Goal: Communication & Community: Ask a question

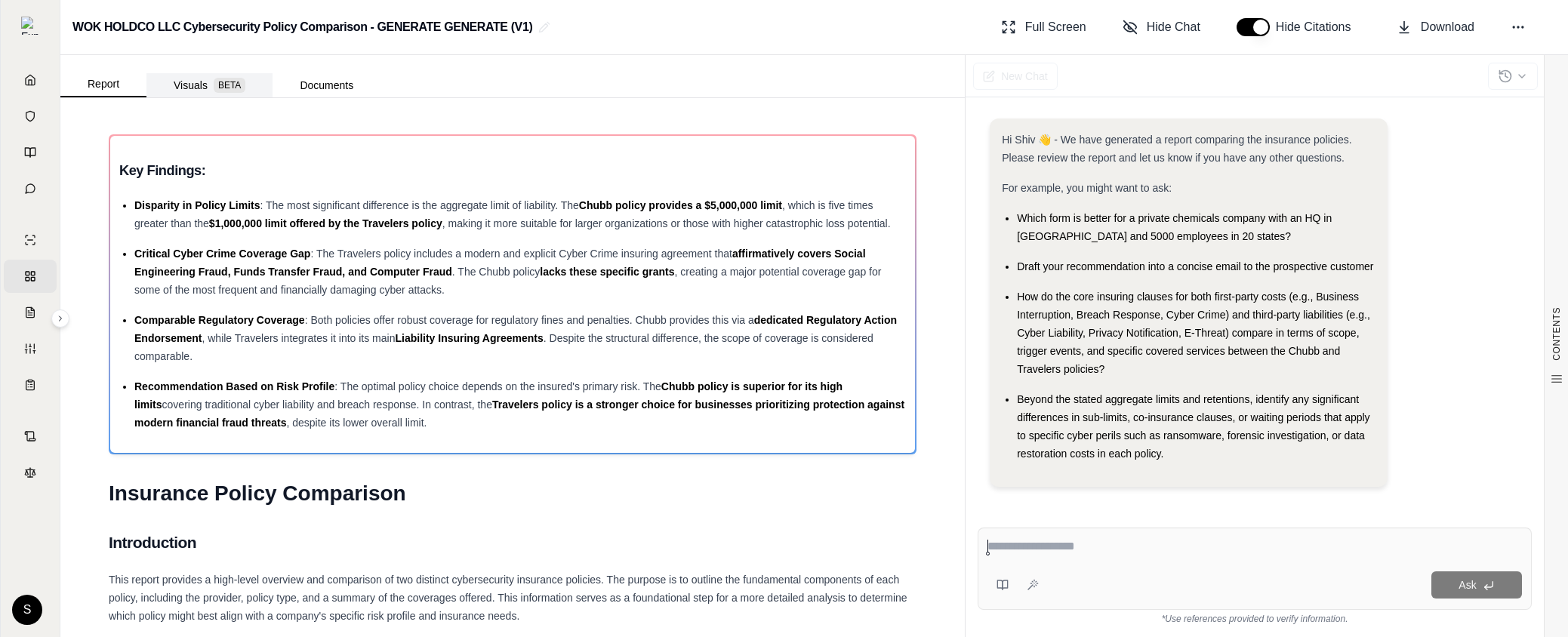
click at [184, 94] on button "Visuals BETA" at bounding box center [210, 85] width 126 height 24
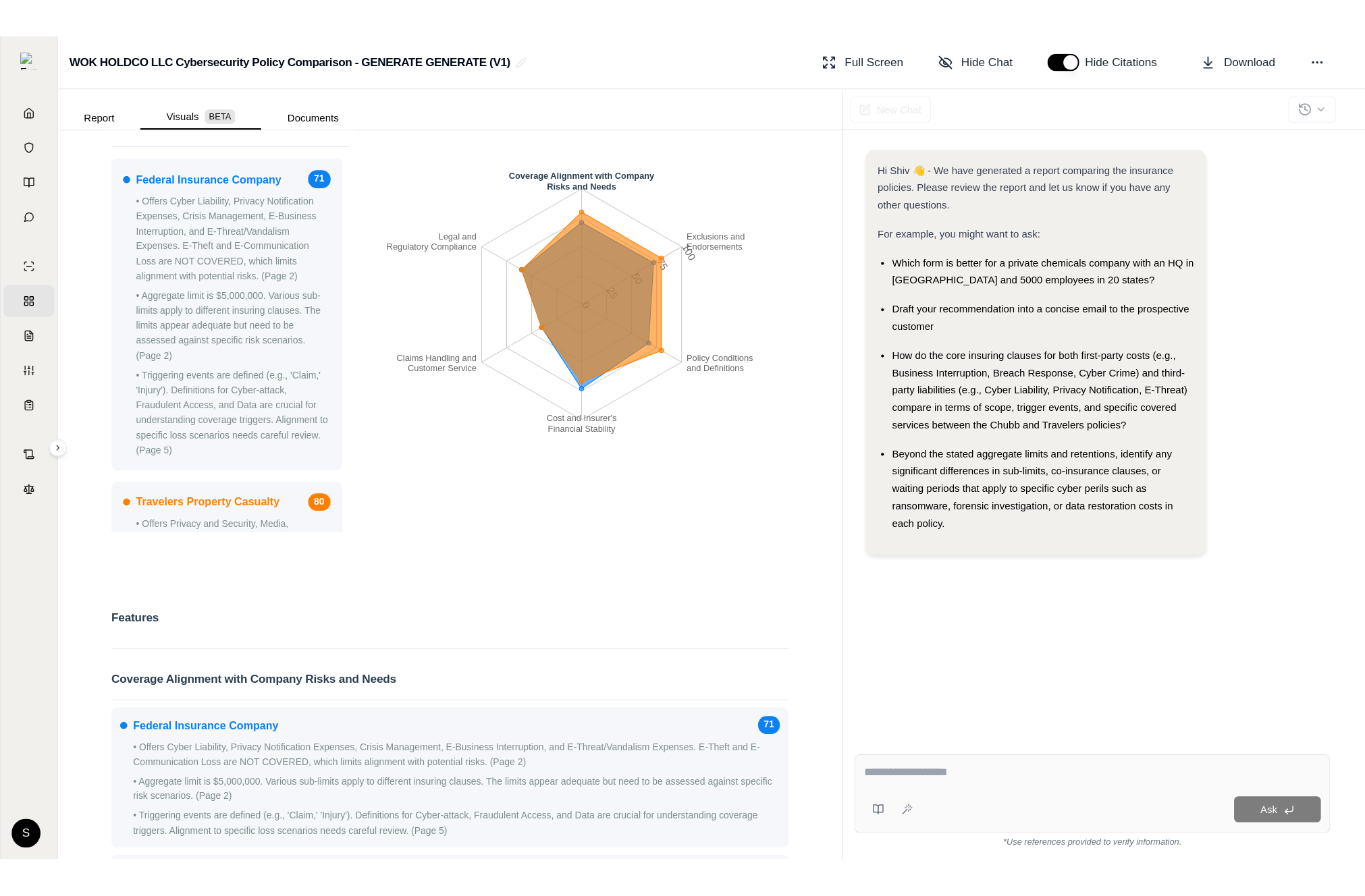
scroll to position [25, 0]
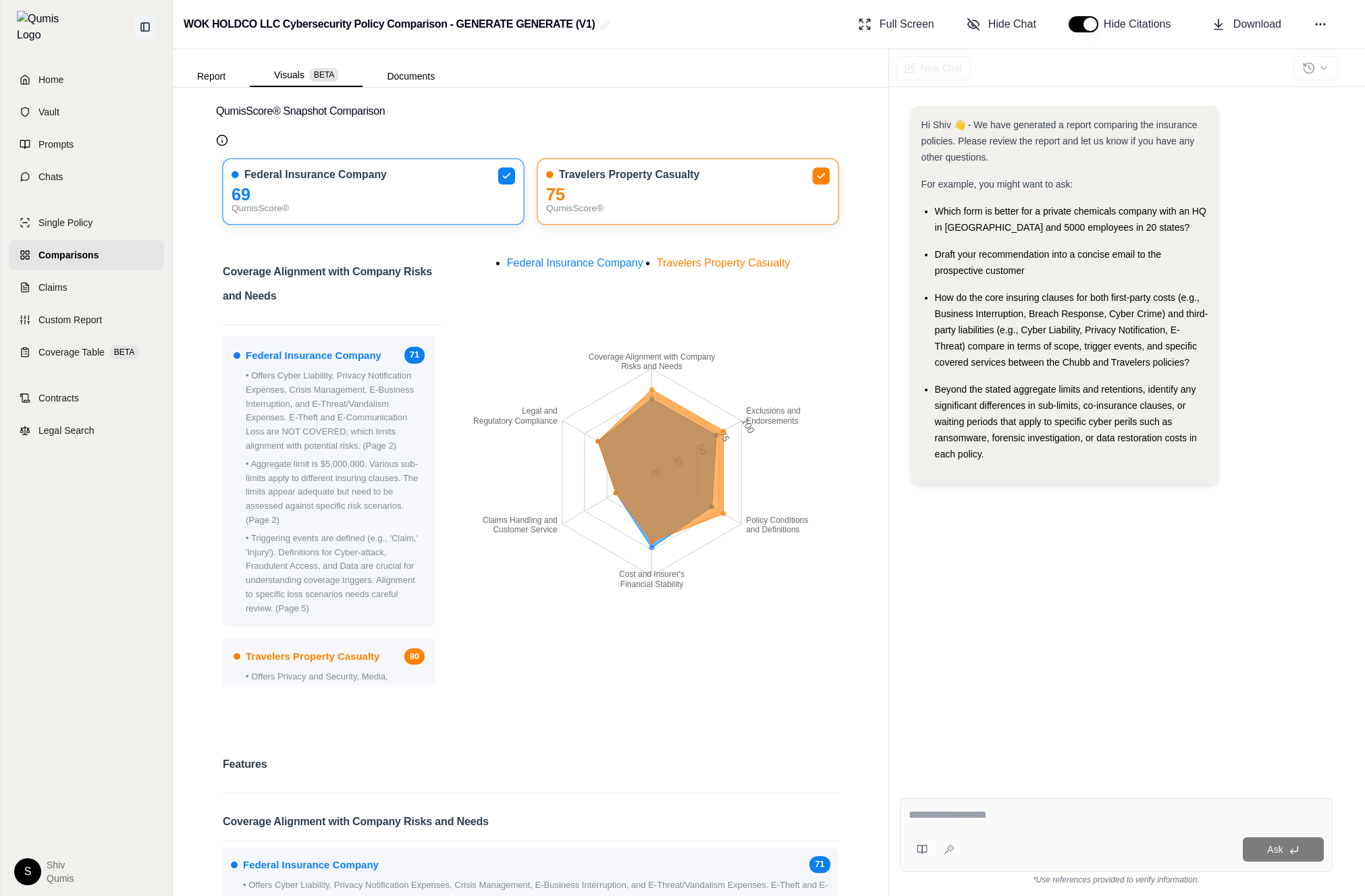
click at [147, 16] on button at bounding box center [145, 27] width 22 height 22
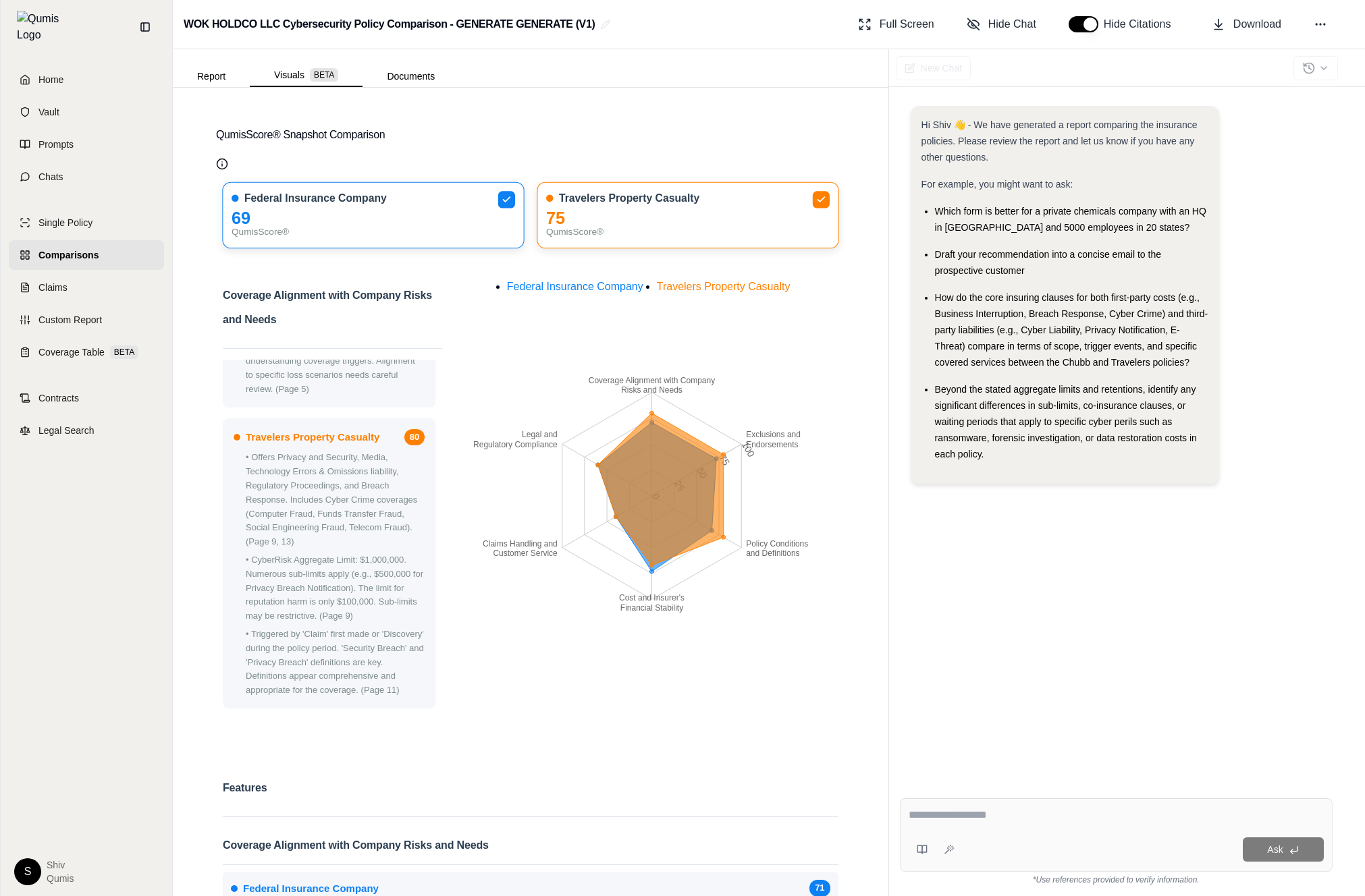
scroll to position [0, 0]
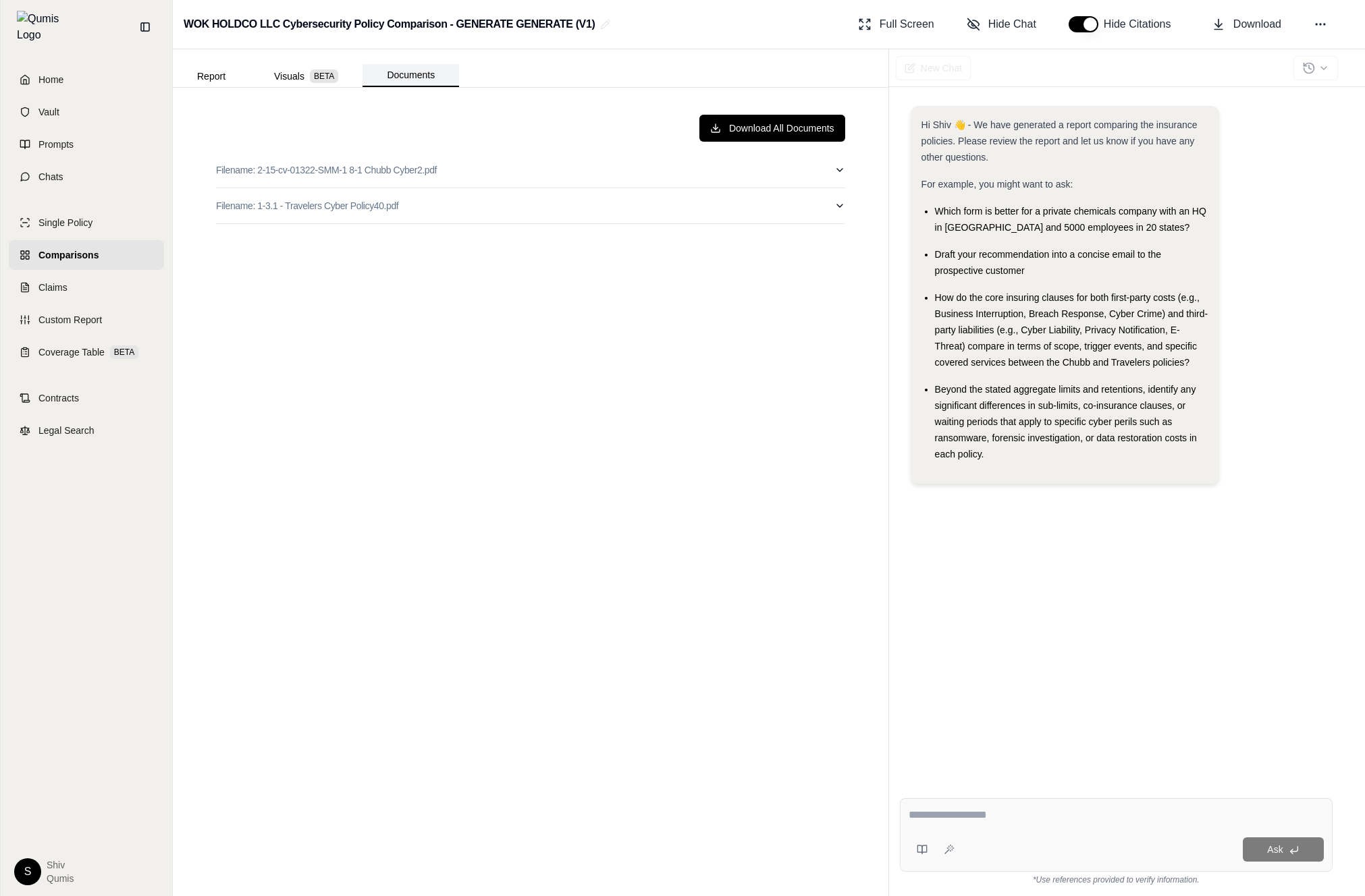
click at [384, 76] on button "Documents" at bounding box center [411, 76] width 97 height 23
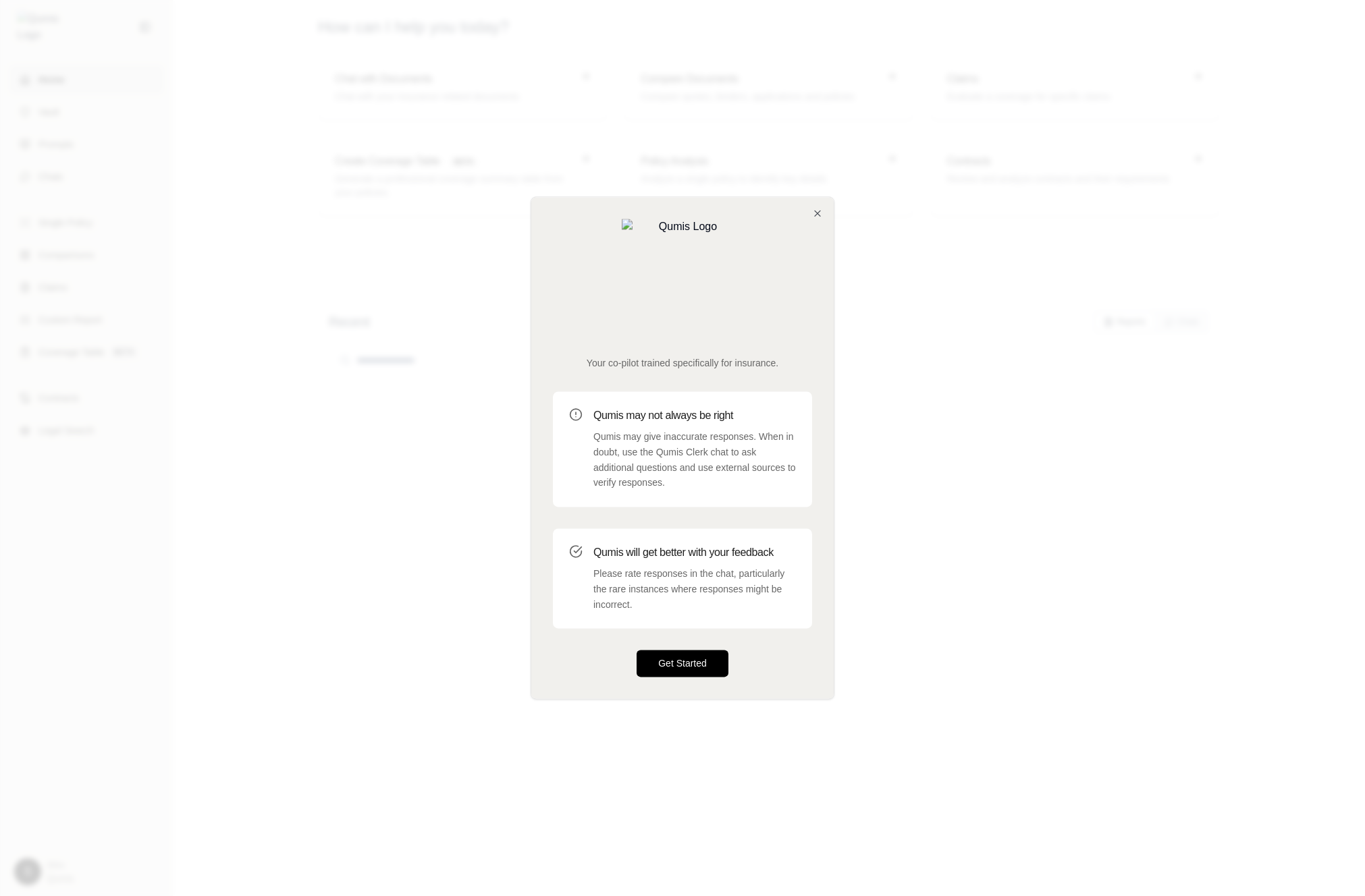
click at [683, 651] on button "Get Started" at bounding box center [682, 664] width 92 height 27
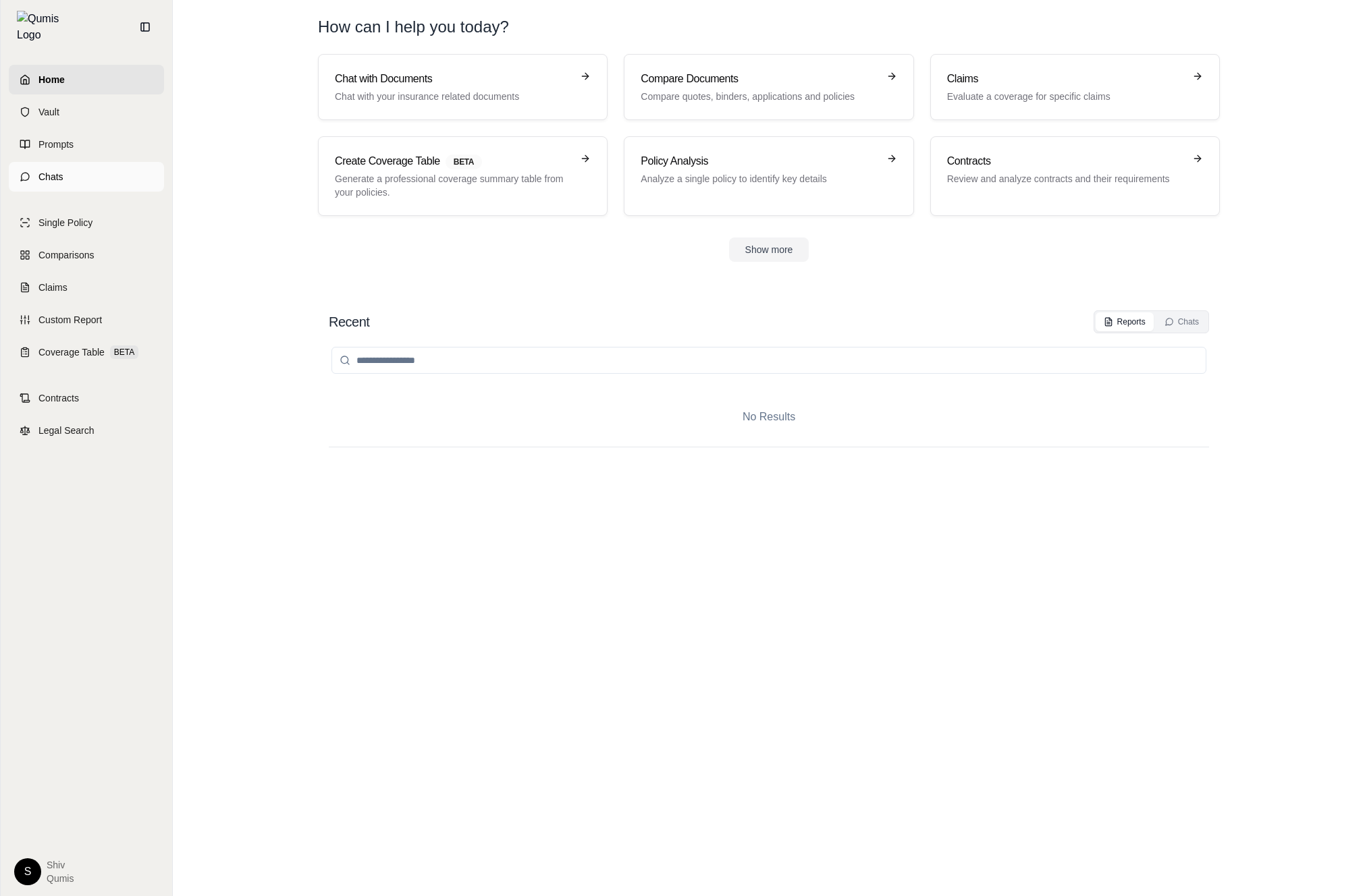
click at [80, 171] on link "Chats" at bounding box center [86, 176] width 155 height 30
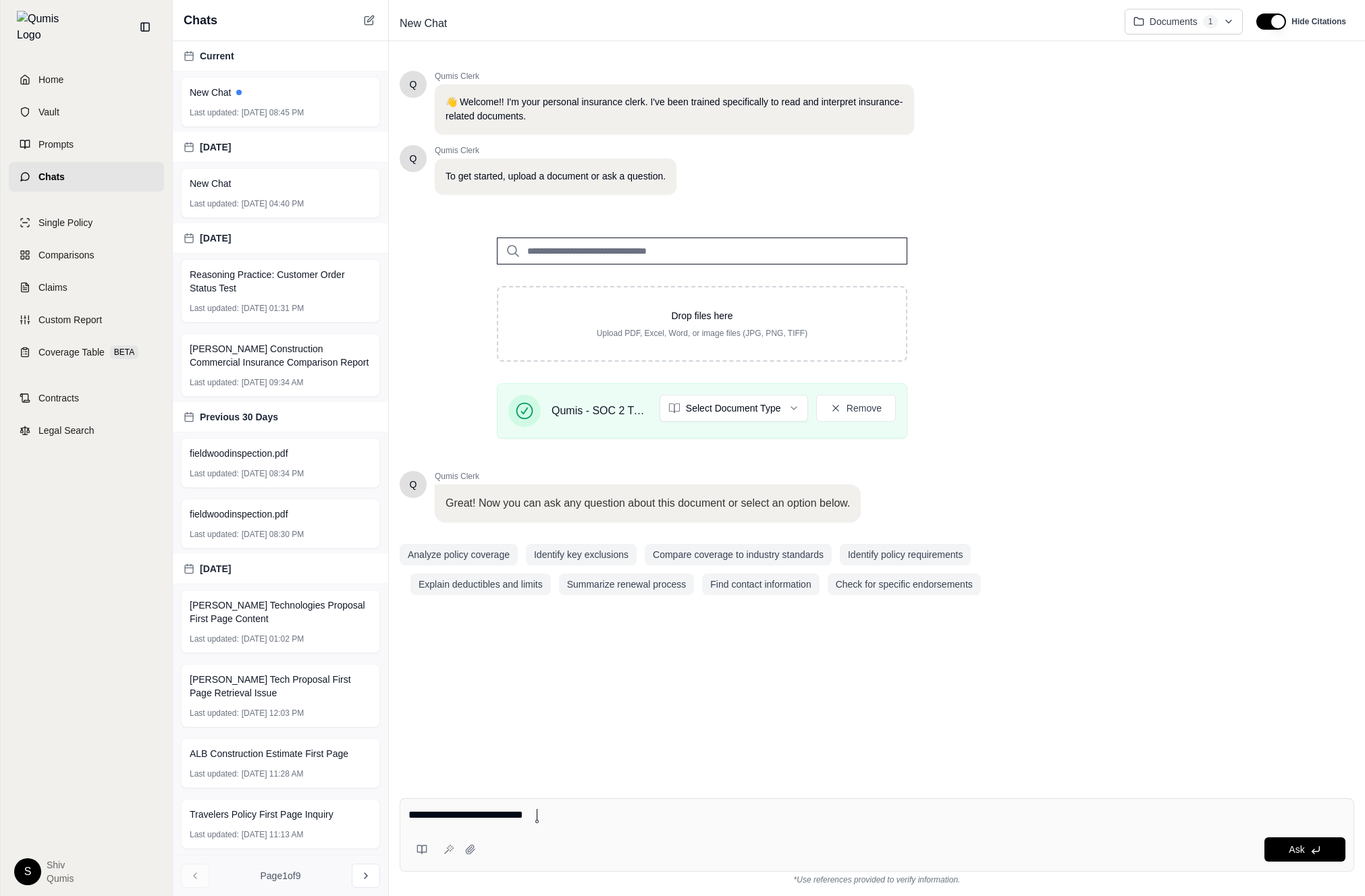
type textarea "**********"
